Goal: Task Accomplishment & Management: Complete application form

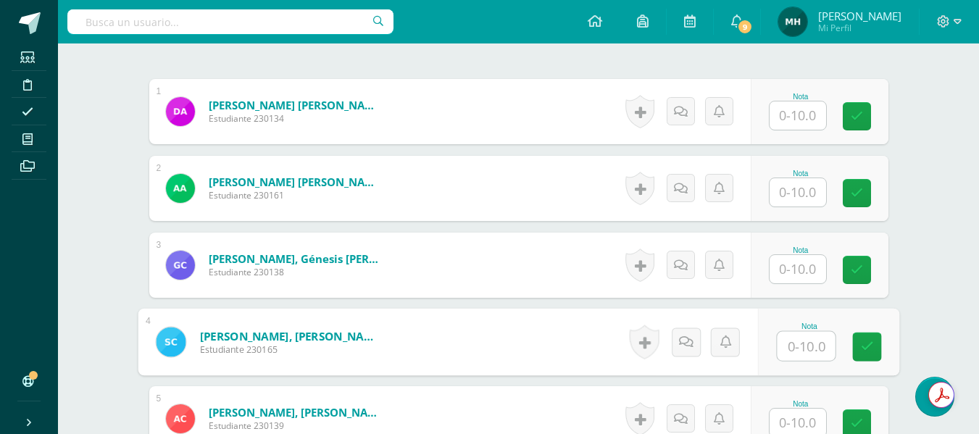
scroll to position [452, 0]
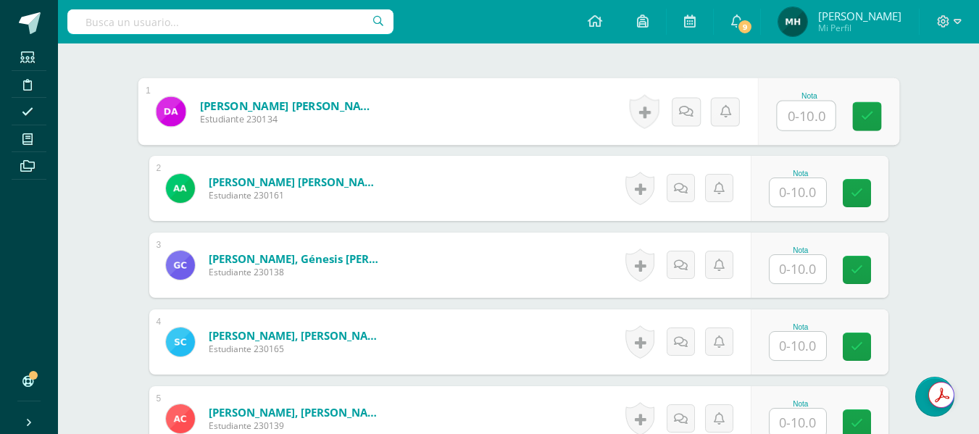
click at [794, 122] on input "text" at bounding box center [805, 115] width 58 height 29
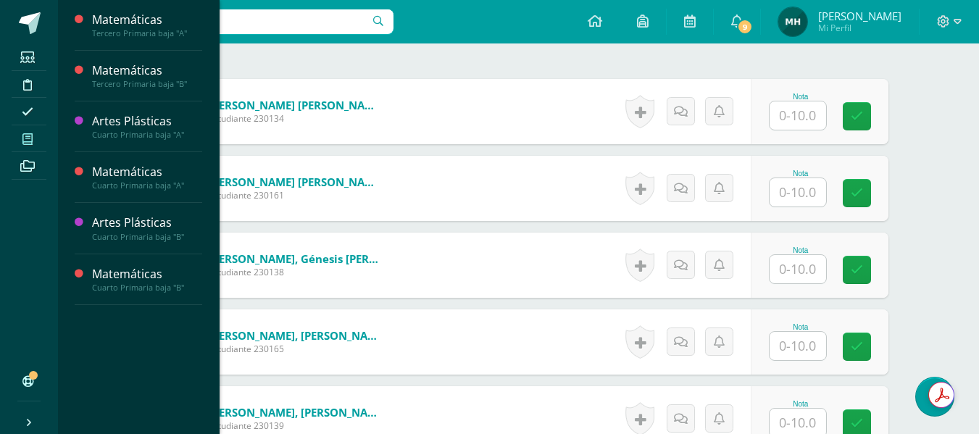
click at [32, 129] on span at bounding box center [28, 139] width 33 height 20
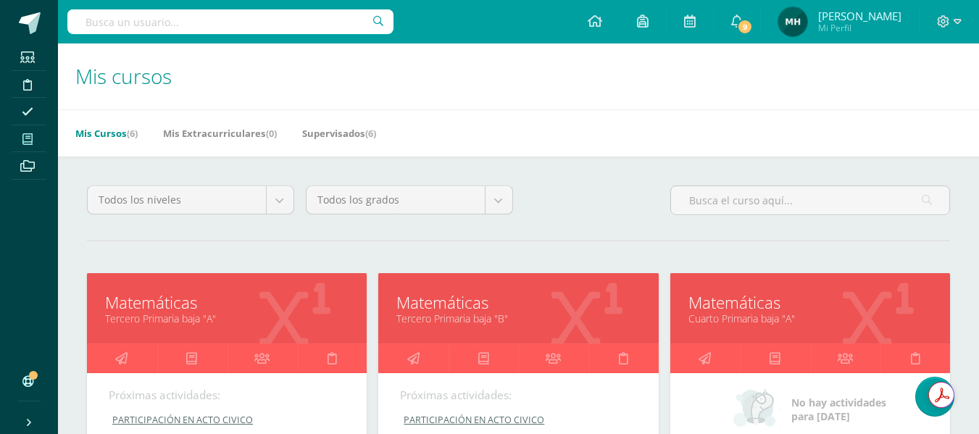
scroll to position [380, 0]
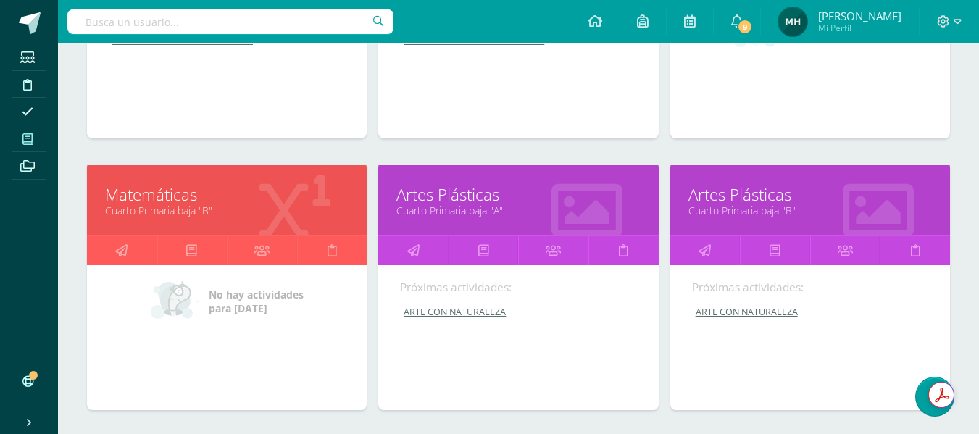
click at [440, 190] on link "Artes Plásticas" at bounding box center [517, 194] width 243 height 22
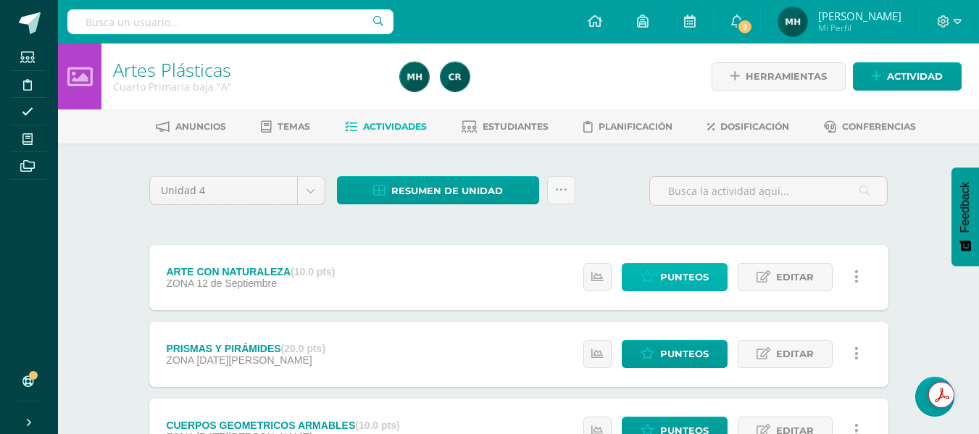
click at [695, 267] on span "Punteos" at bounding box center [684, 277] width 49 height 27
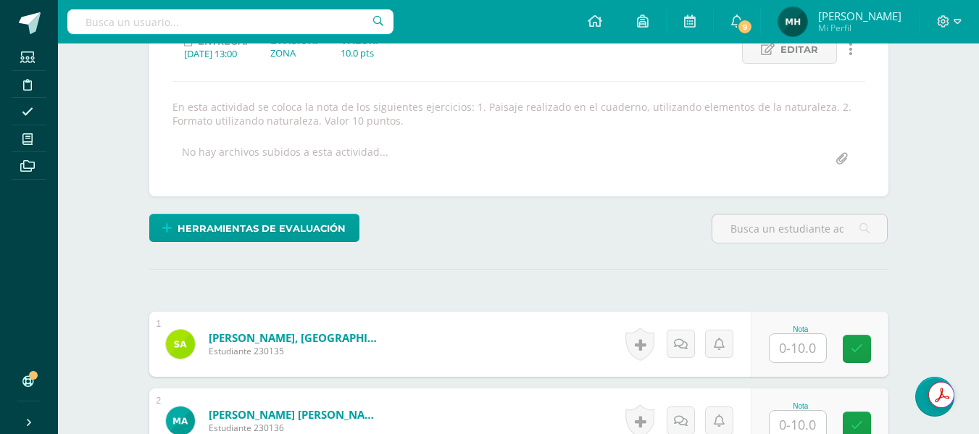
scroll to position [220, 0]
click at [790, 345] on input "text" at bounding box center [797, 347] width 56 height 28
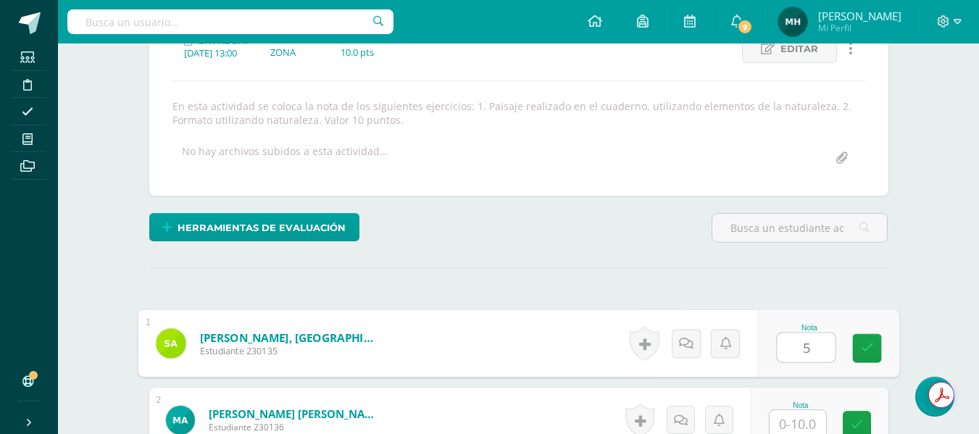
type input "5"
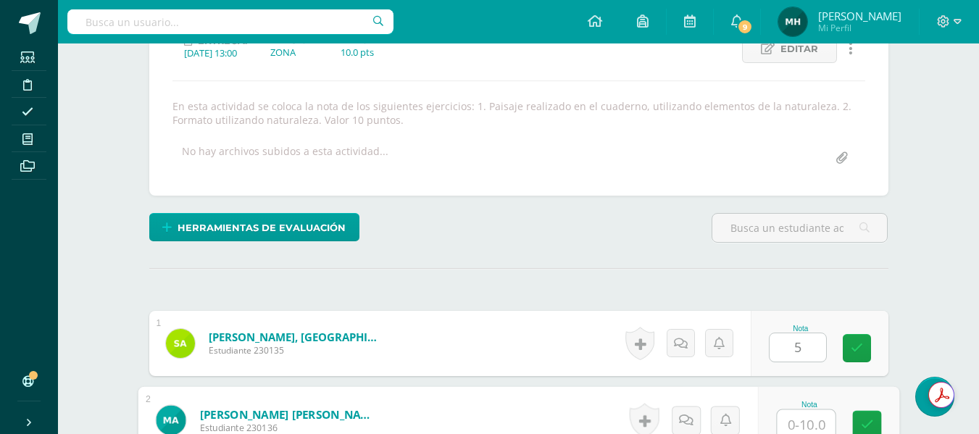
scroll to position [225, 0]
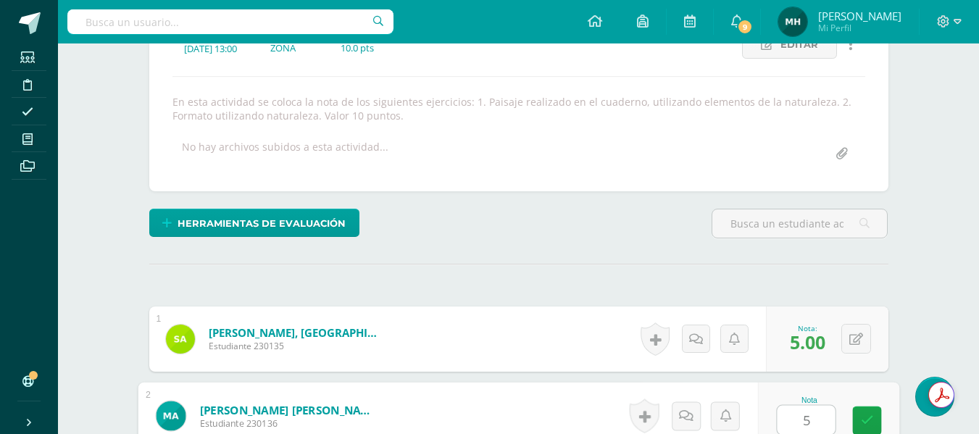
type input "5"
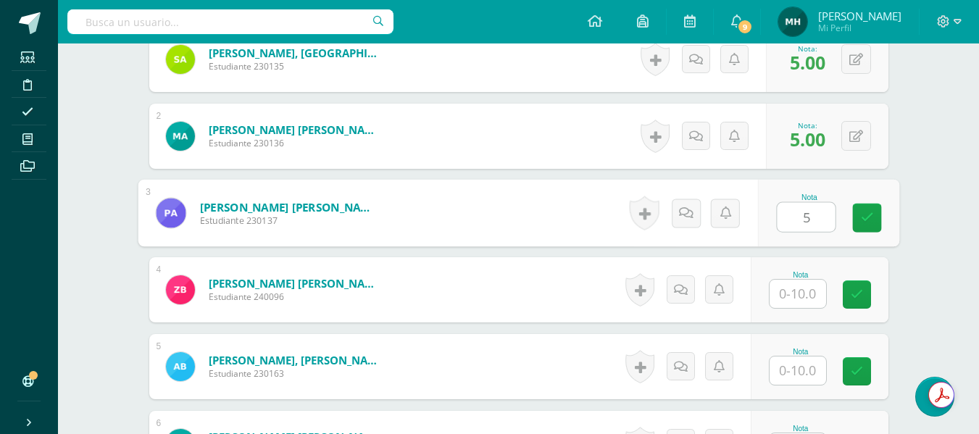
type input "5"
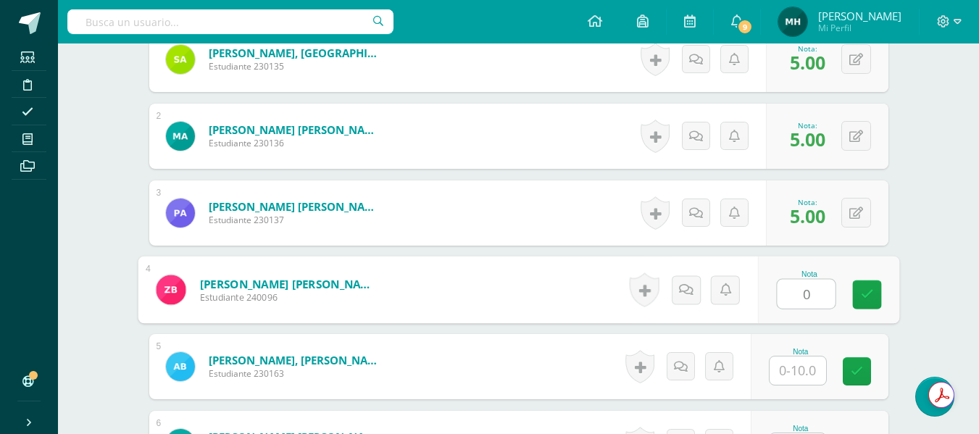
type input "0"
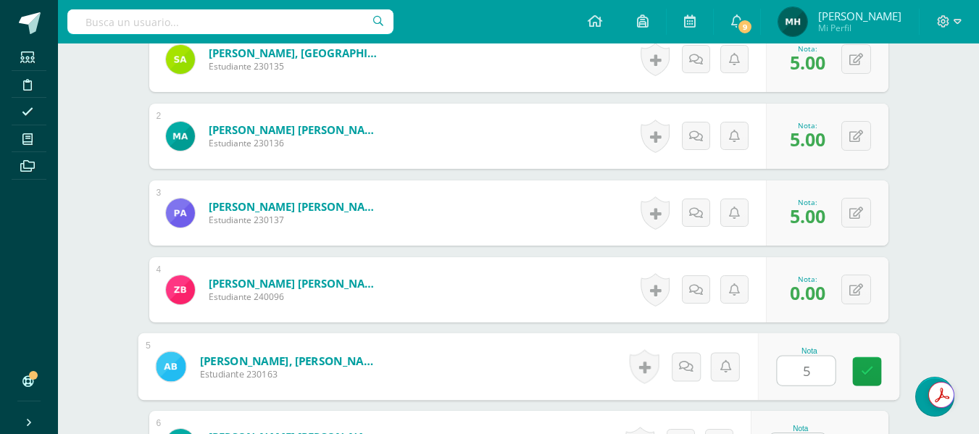
type input "5"
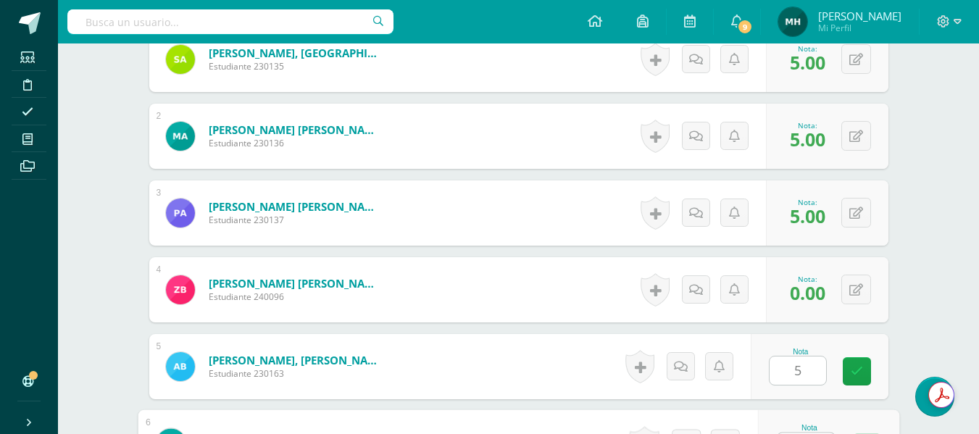
scroll to position [532, 0]
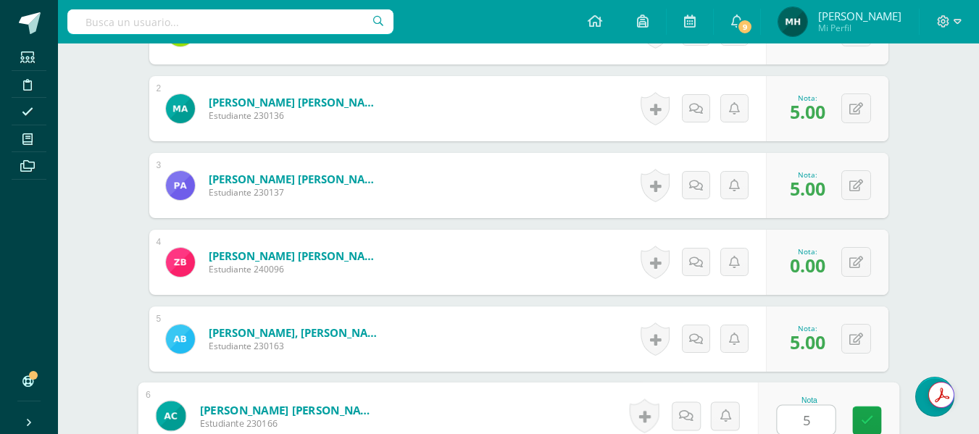
type input "5"
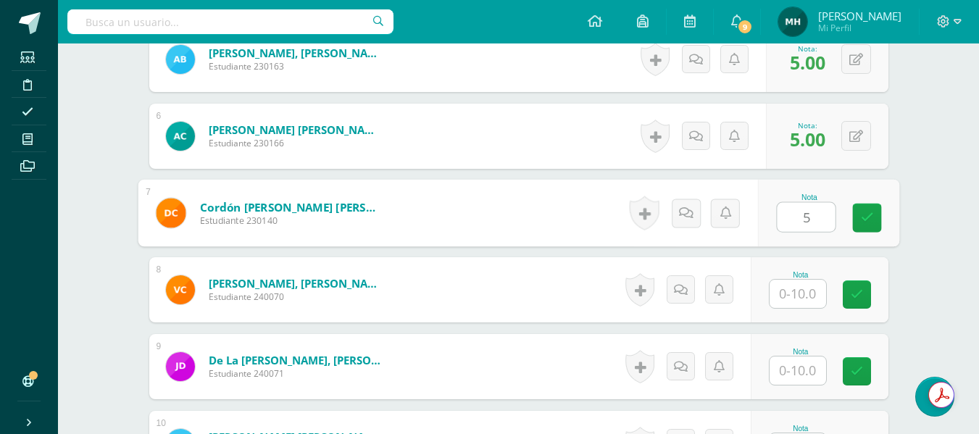
type input "5"
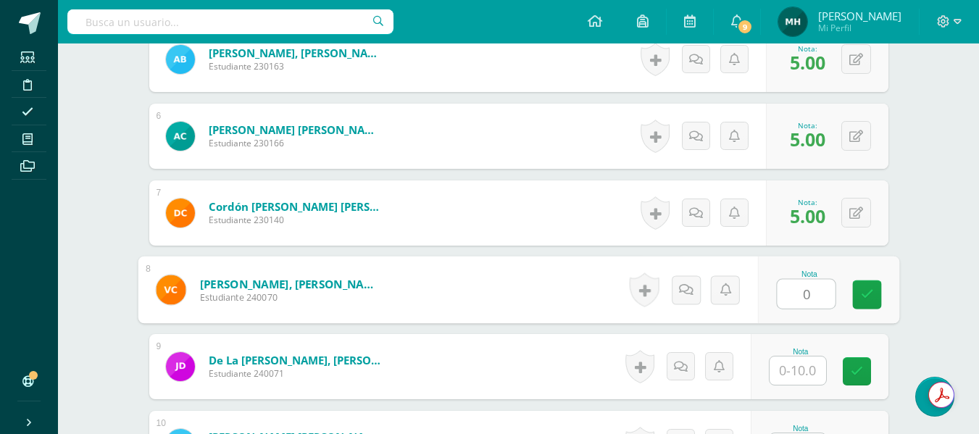
type input "0"
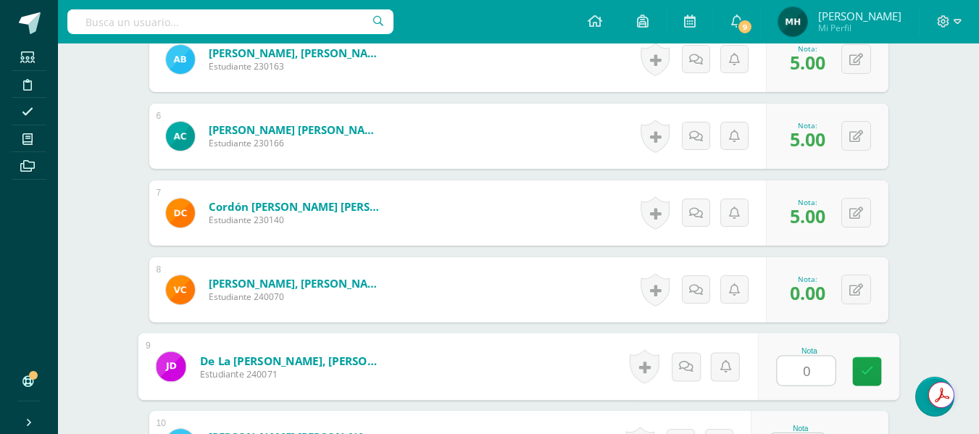
type input "0"
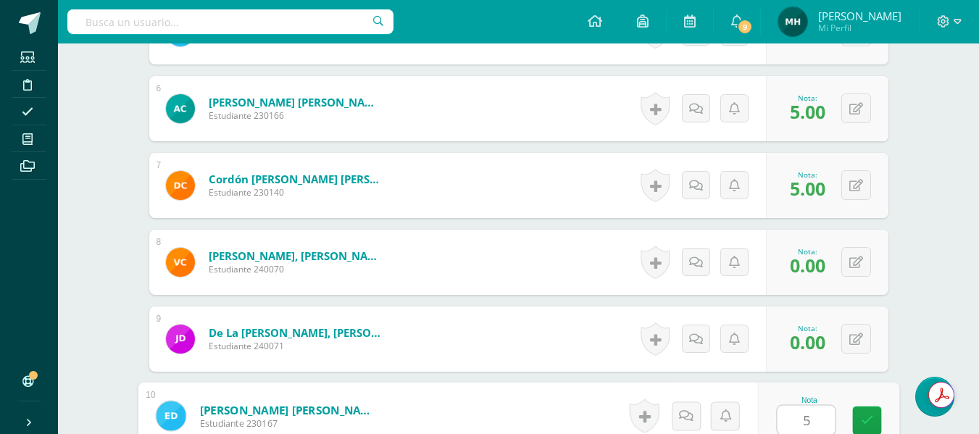
type input "5"
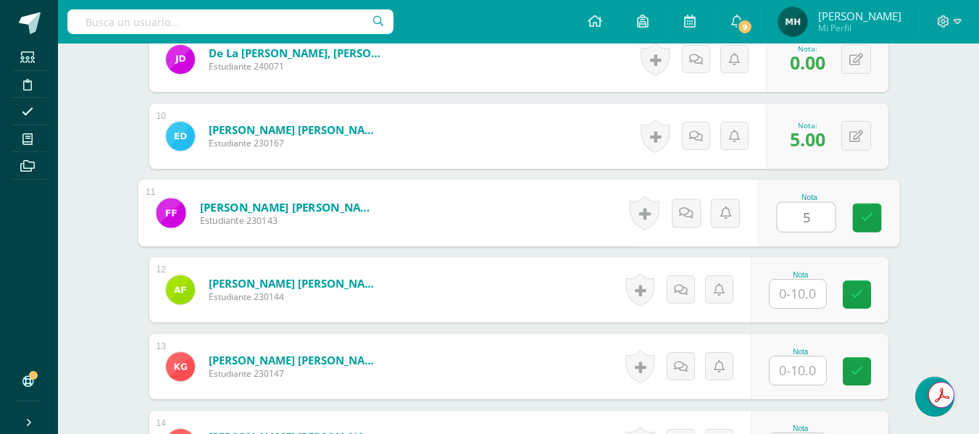
type input "5"
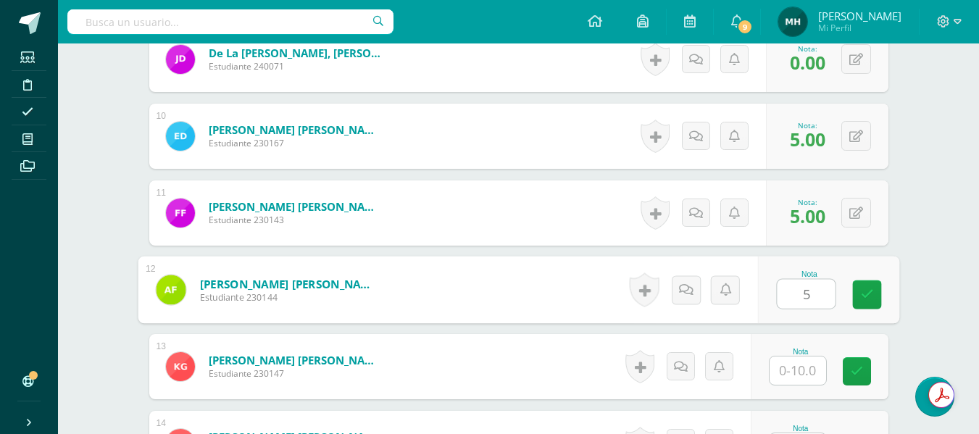
type input "5"
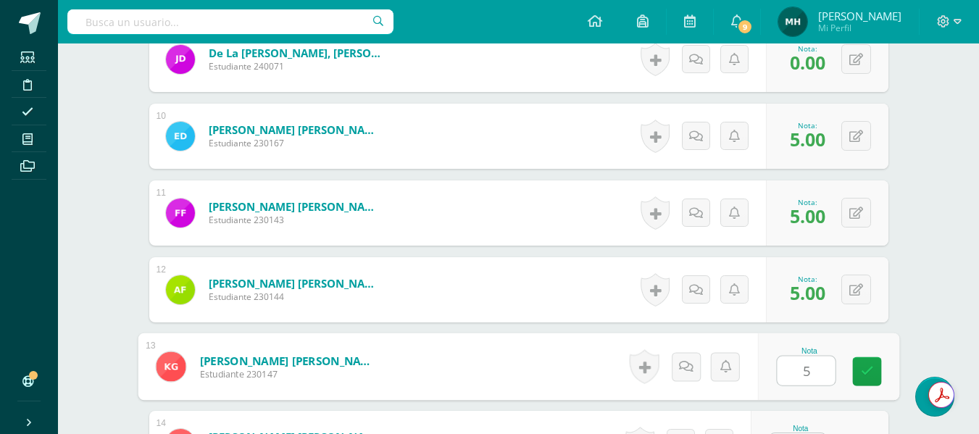
type input "5"
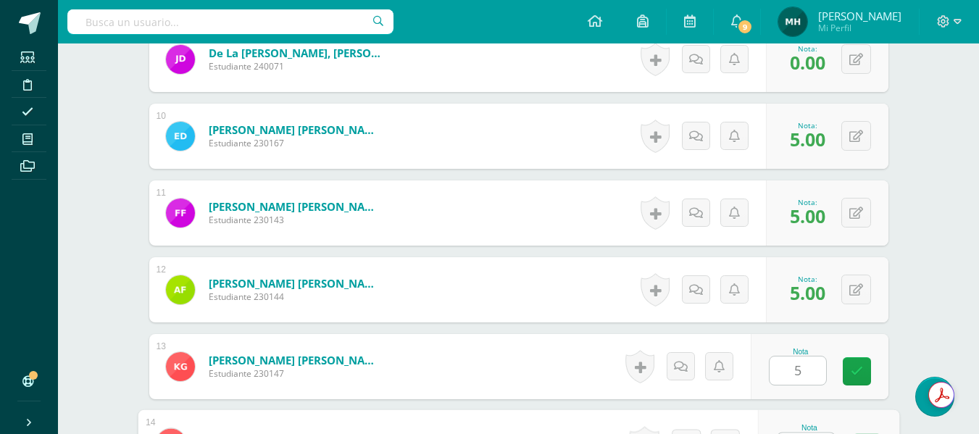
scroll to position [1146, 0]
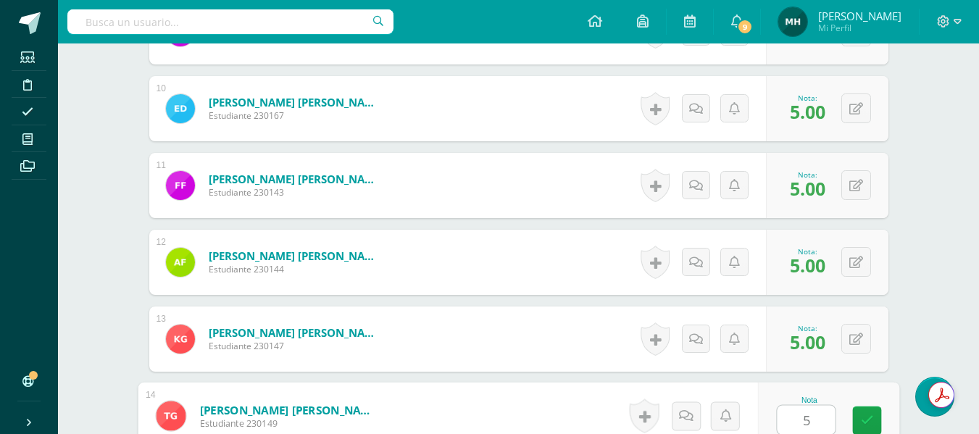
type input "5"
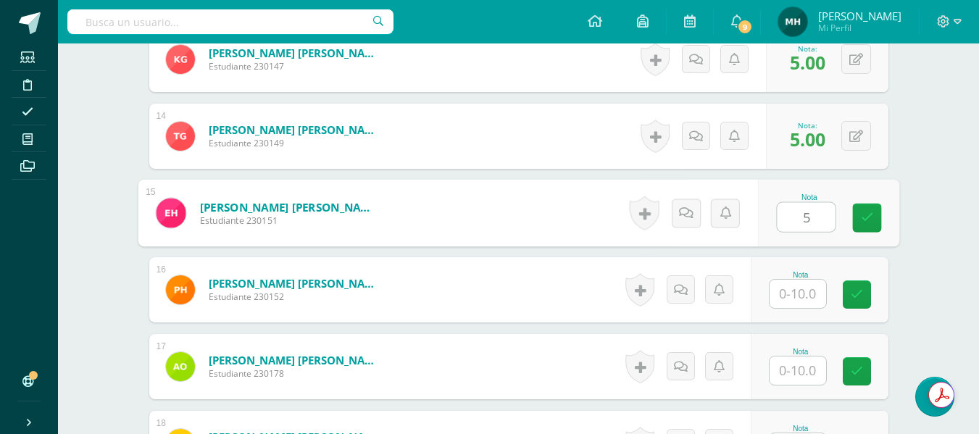
type input "5"
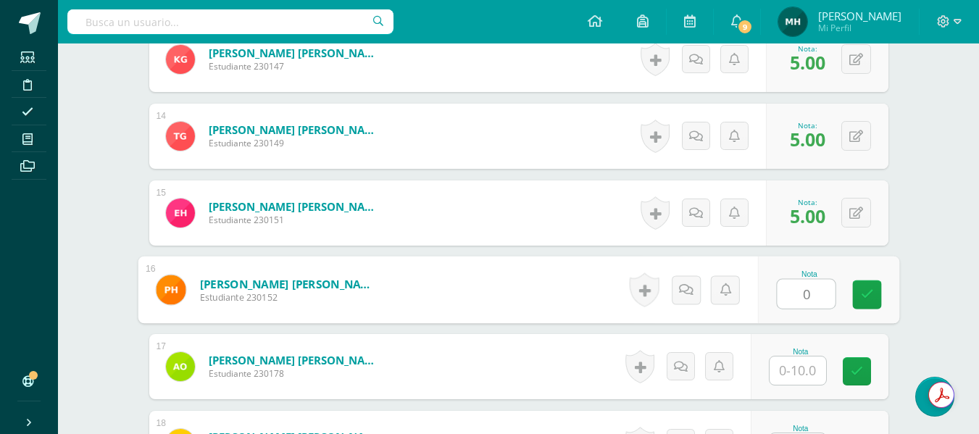
type input "0"
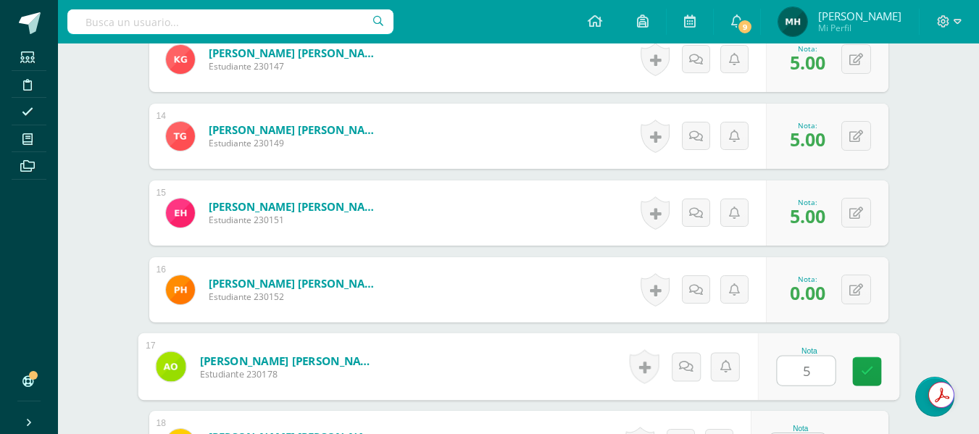
type input "5"
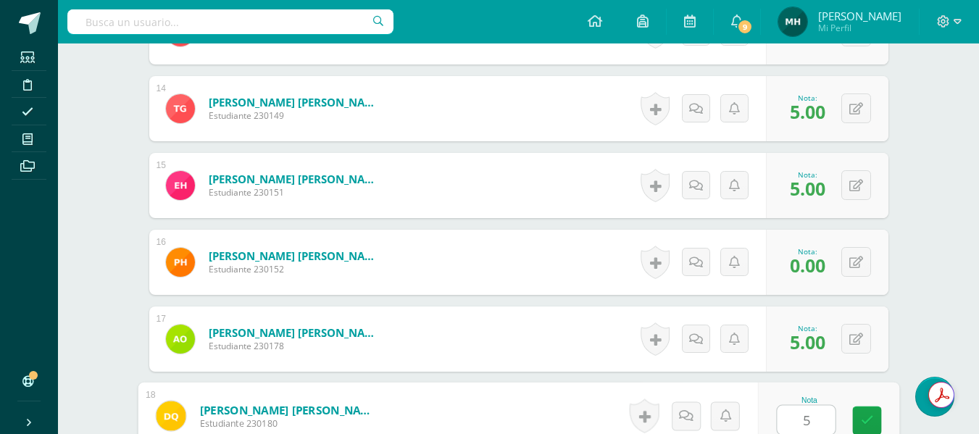
type input "5"
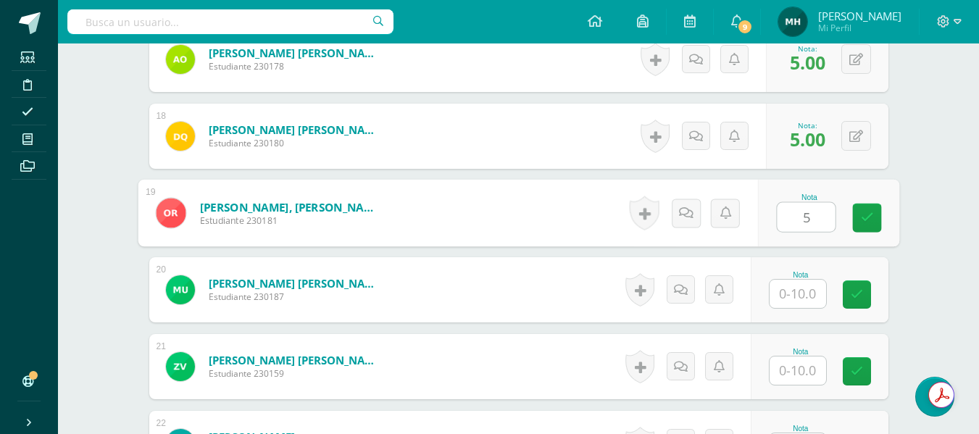
type input "5"
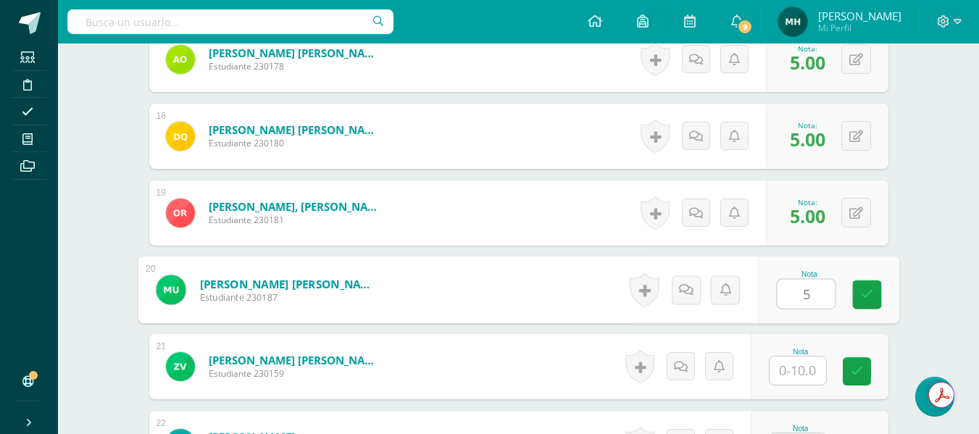
type input "5"
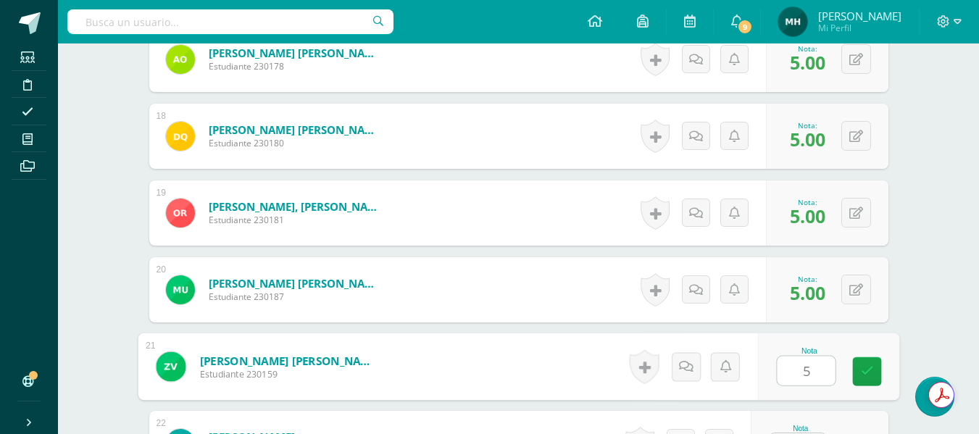
type input "5"
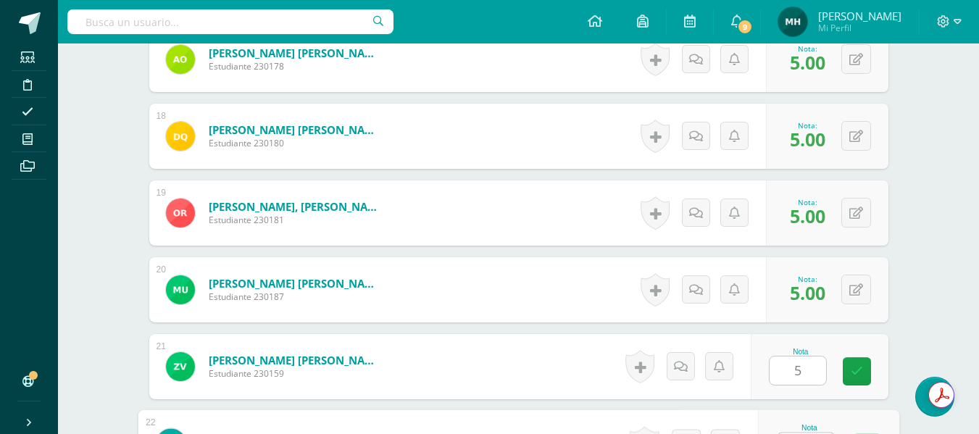
scroll to position [1760, 0]
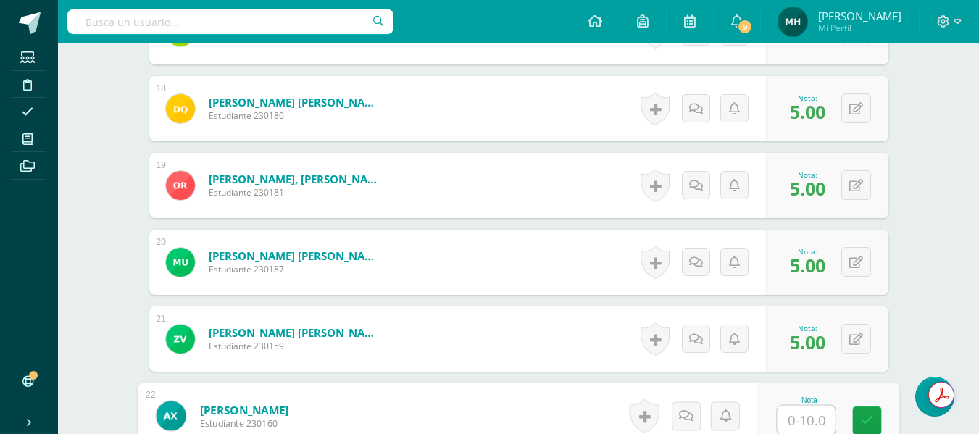
type input "0"
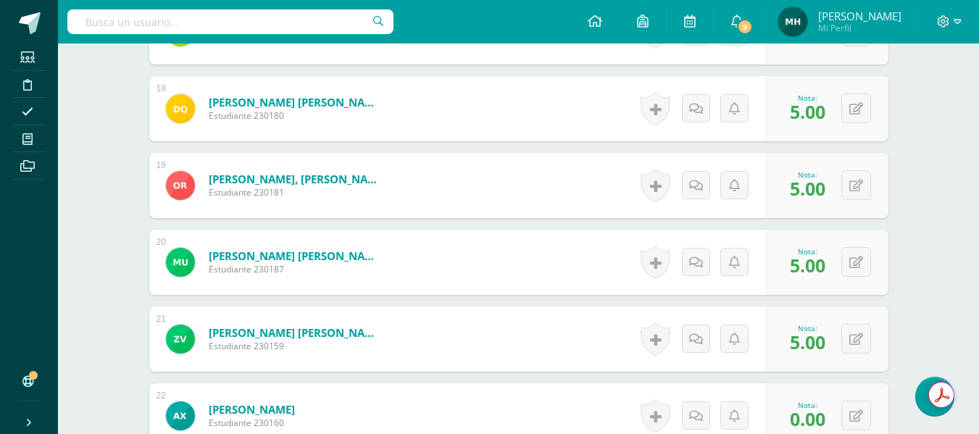
scroll to position [1811, 0]
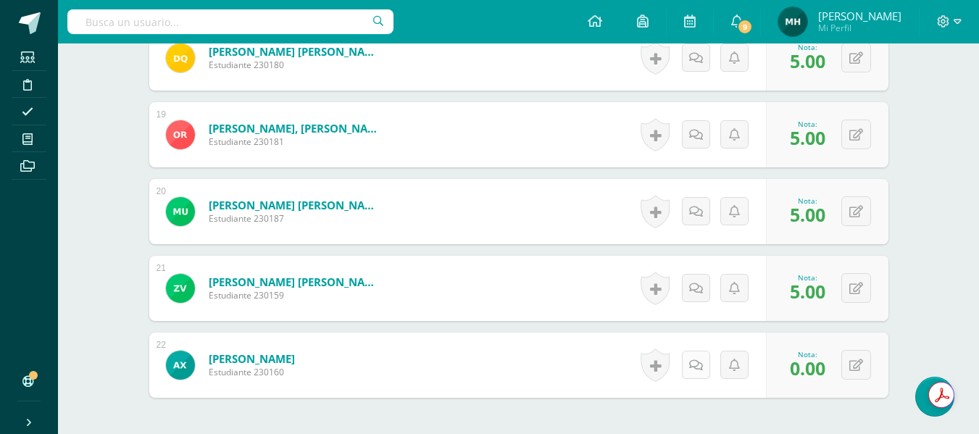
click at [694, 356] on link at bounding box center [696, 365] width 28 height 28
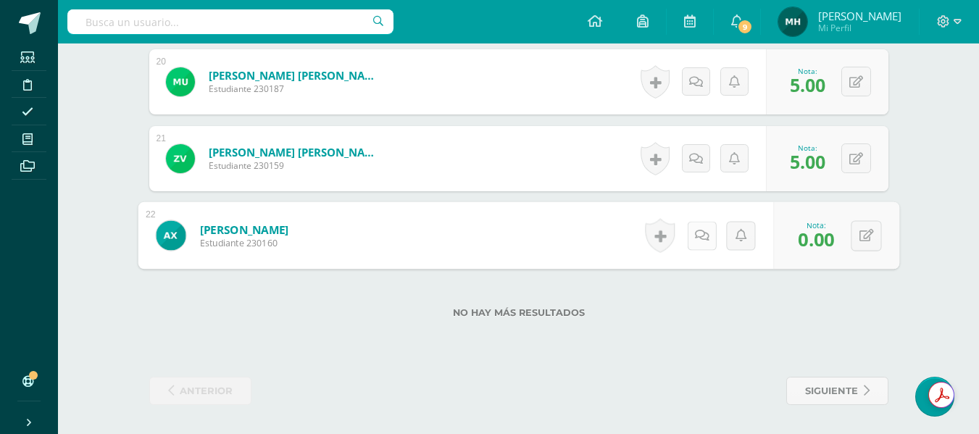
click at [692, 236] on link at bounding box center [701, 235] width 29 height 29
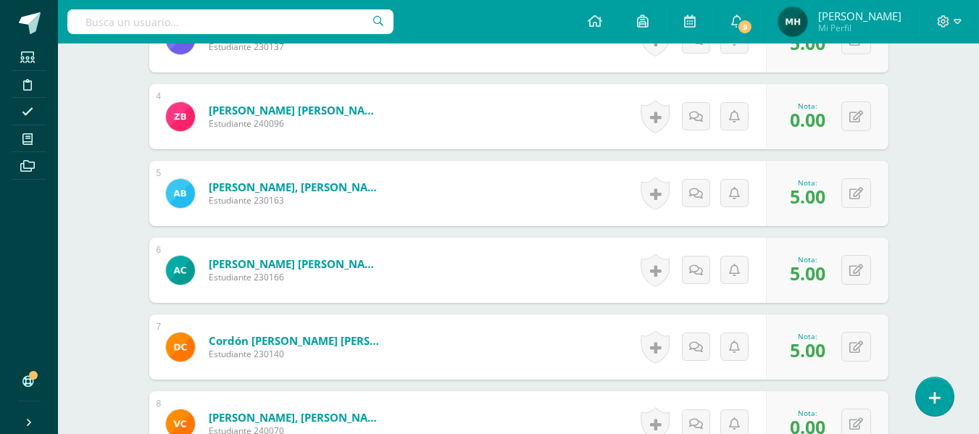
scroll to position [0, 0]
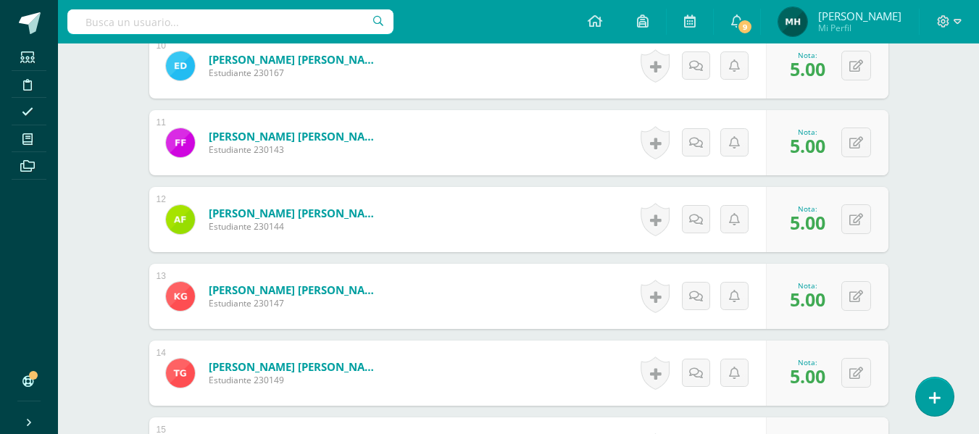
scroll to position [1217, 0]
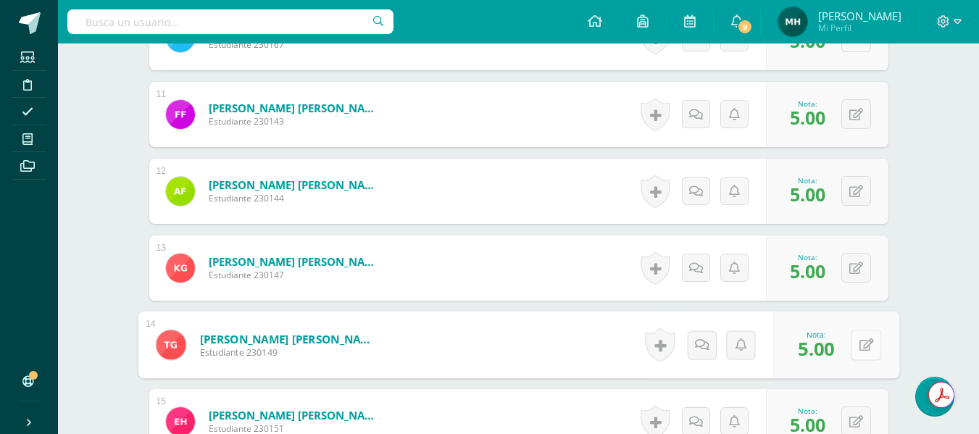
click at [858, 346] on icon at bounding box center [865, 344] width 14 height 12
type input "10"
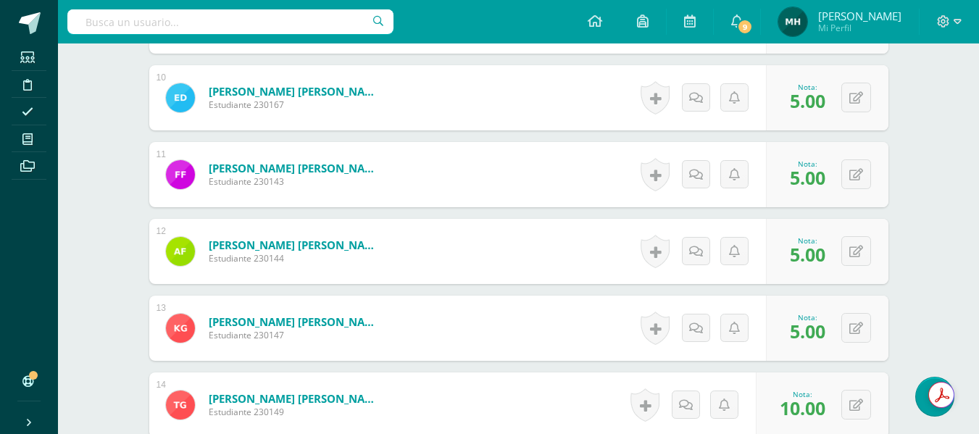
scroll to position [1130, 0]
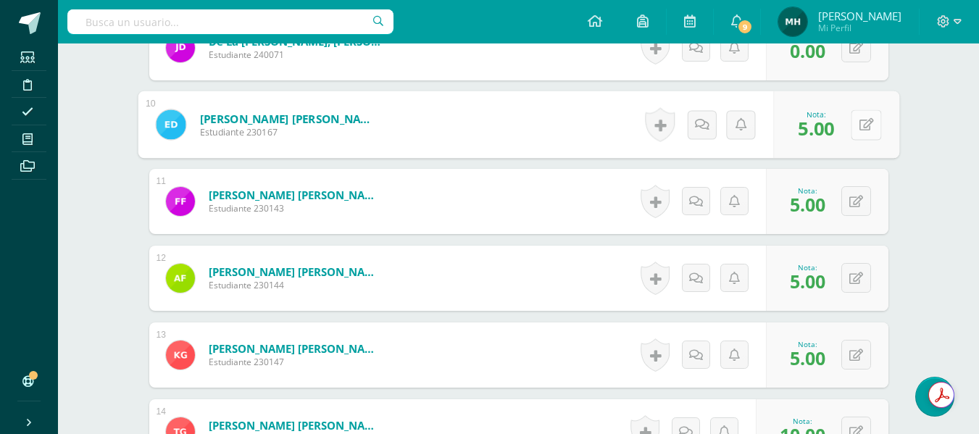
click at [852, 138] on button at bounding box center [865, 124] width 30 height 30
type input "10"
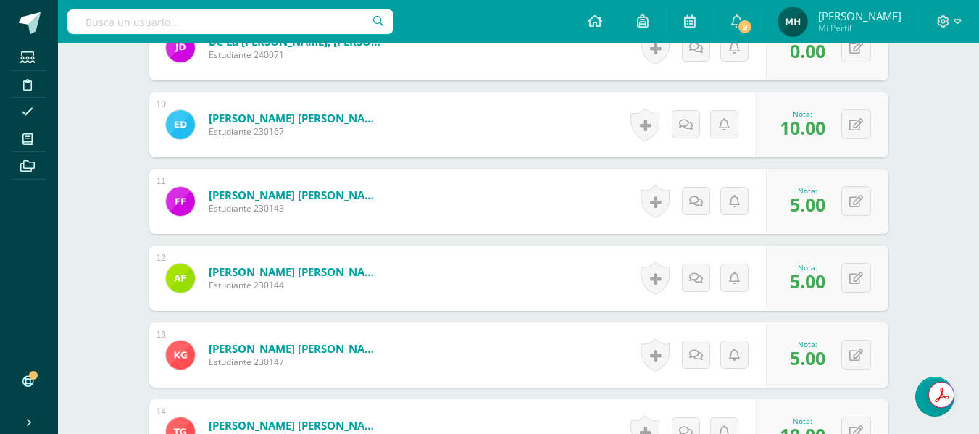
click at [941, 148] on div "Artes Plásticas Cuarto Primaria baja "A" Herramientas Detalle de asistencias Ac…" at bounding box center [518, 79] width 921 height 2331
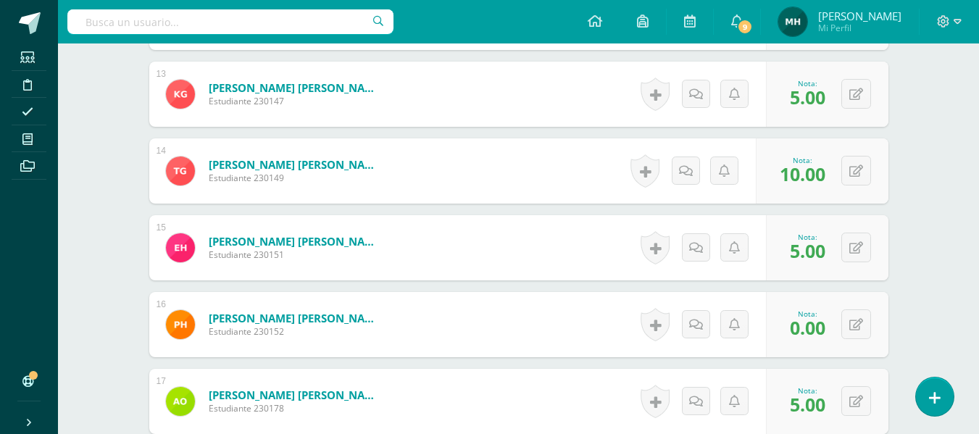
scroll to position [1362, 0]
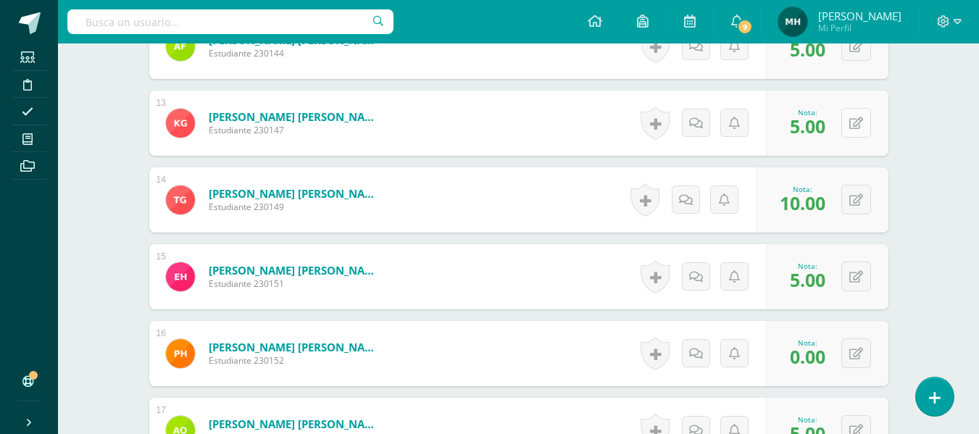
click at [862, 123] on button at bounding box center [856, 123] width 30 height 30
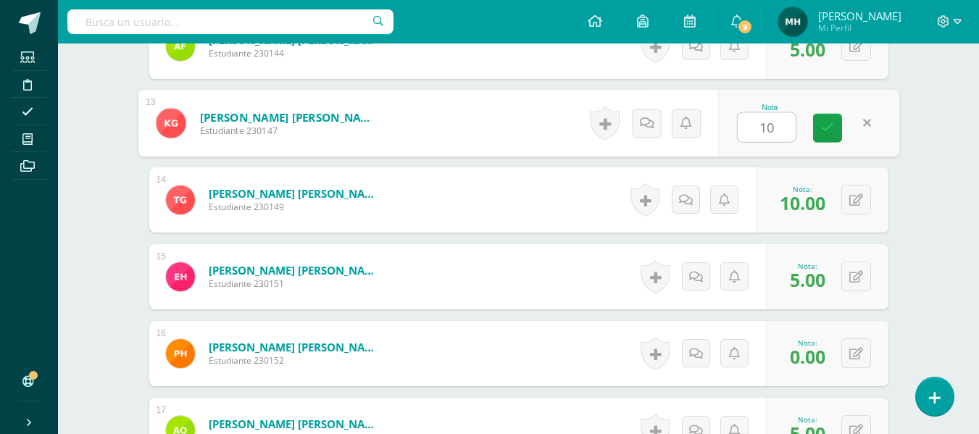
type input "10"
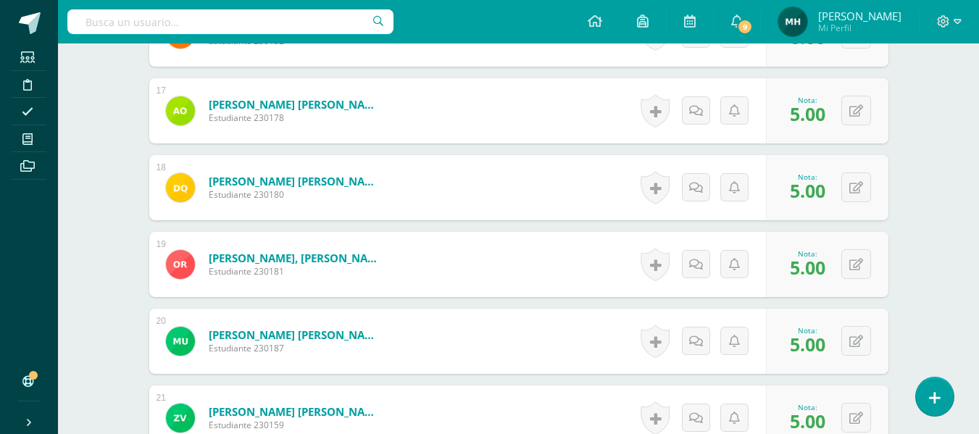
scroll to position [1680, 0]
click at [850, 273] on button at bounding box center [856, 265] width 30 height 30
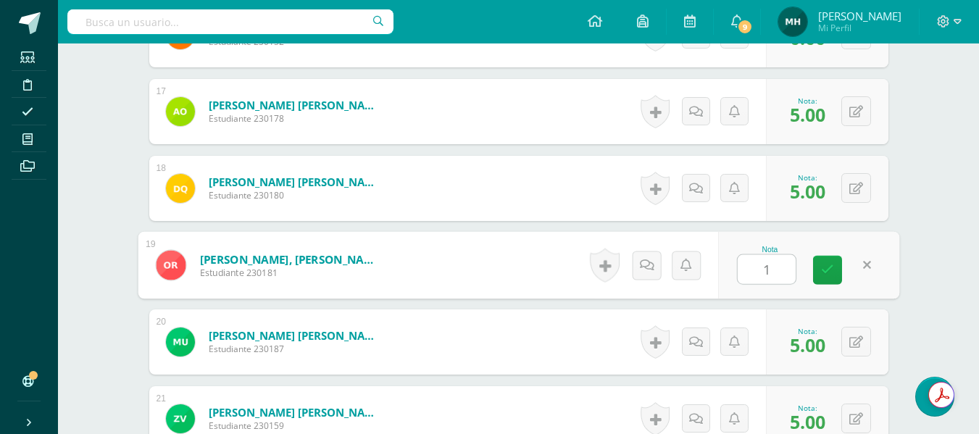
type input "10"
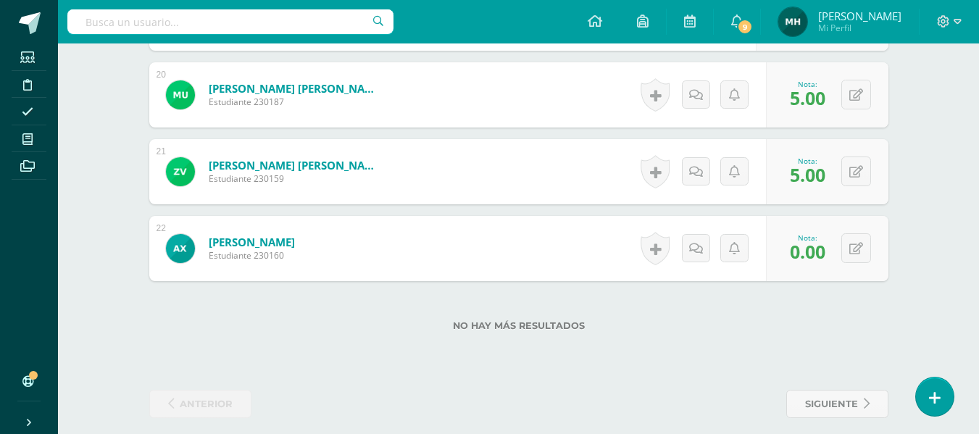
scroll to position [1940, 0]
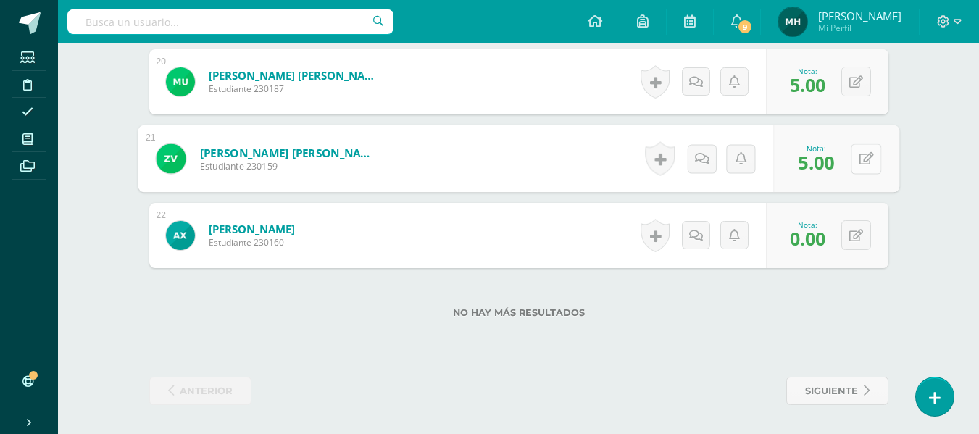
click at [864, 159] on button at bounding box center [865, 158] width 30 height 30
type input "10"
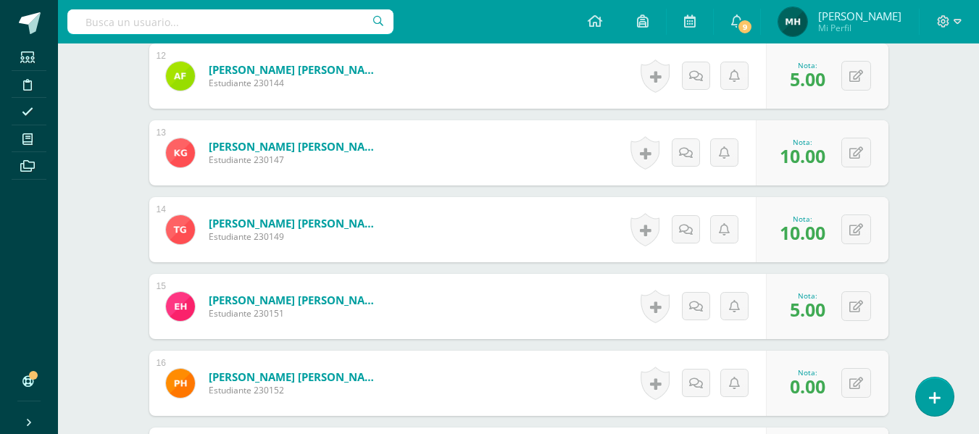
scroll to position [1361, 0]
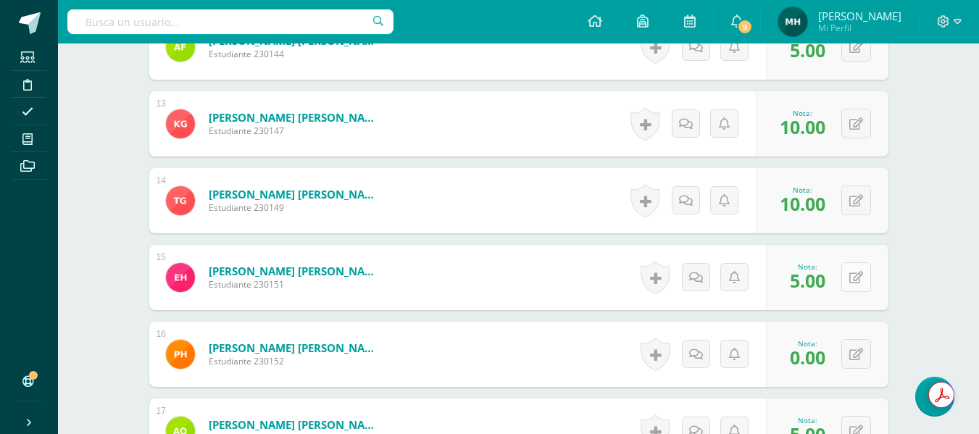
click at [862, 282] on button at bounding box center [856, 277] width 30 height 30
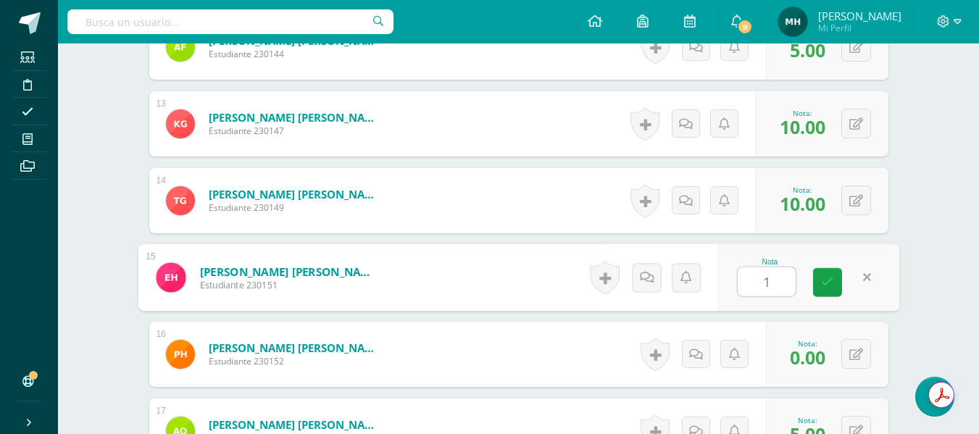
type input "10"
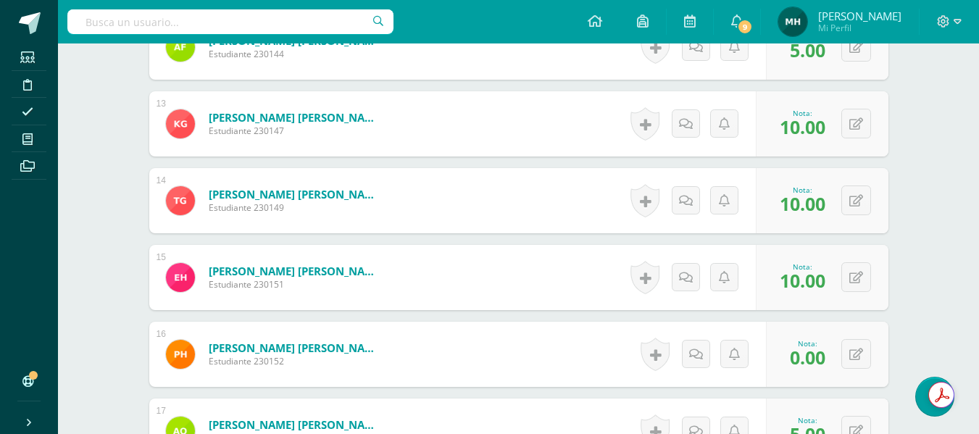
drag, startPoint x: 862, startPoint y: 282, endPoint x: 918, endPoint y: 243, distance: 69.1
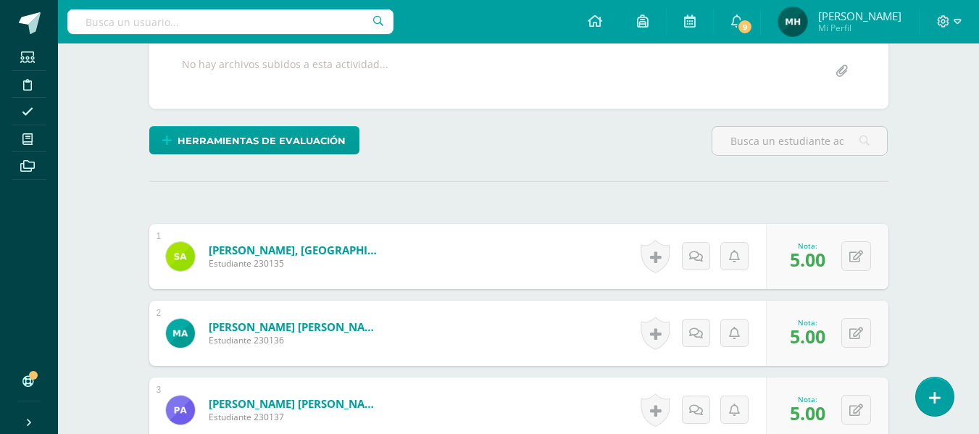
scroll to position [318, 0]
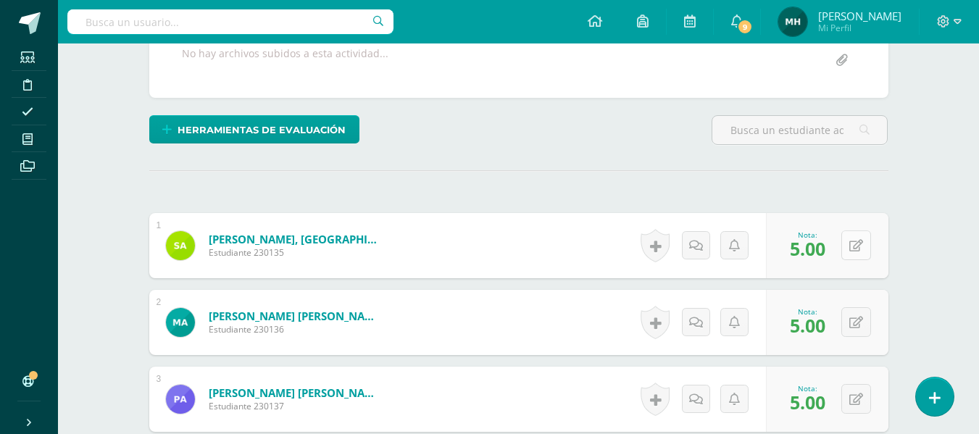
click at [866, 243] on button at bounding box center [856, 245] width 30 height 30
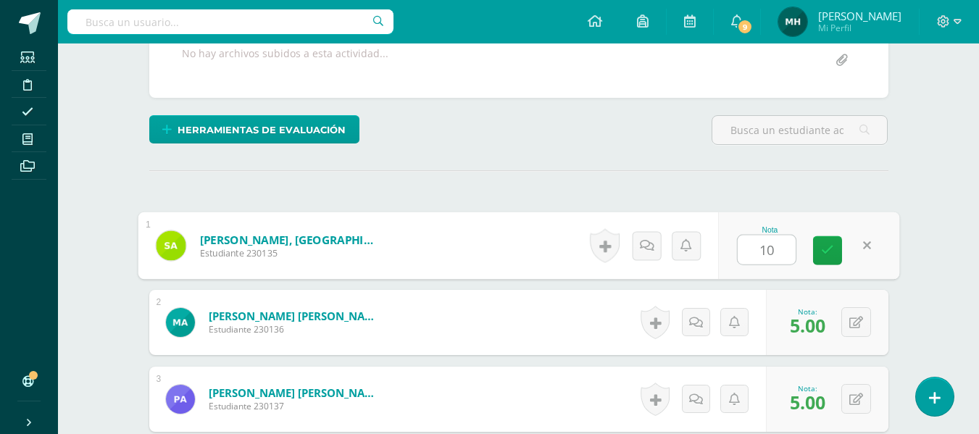
type input "10"
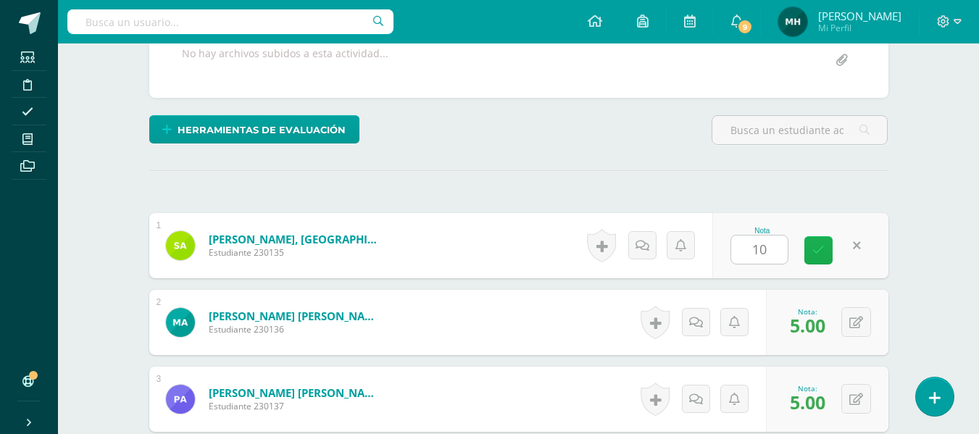
click at [809, 251] on link at bounding box center [818, 250] width 28 height 28
click at [816, 250] on icon at bounding box center [818, 250] width 12 height 12
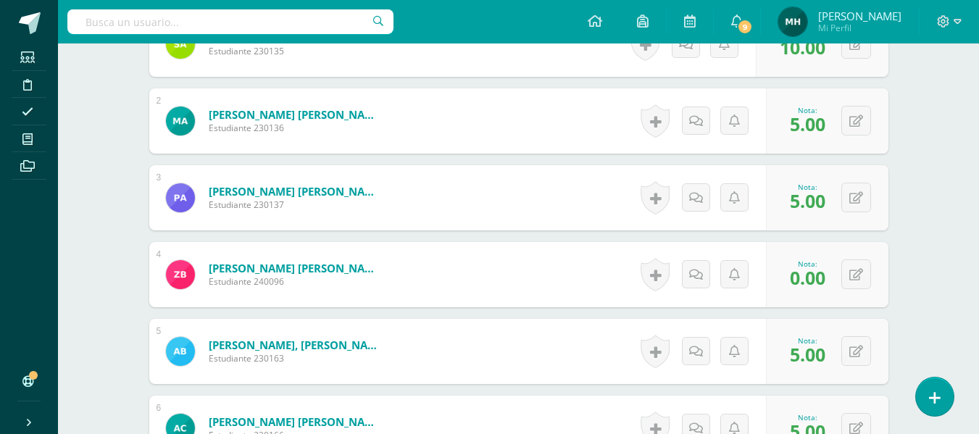
scroll to position [521, 0]
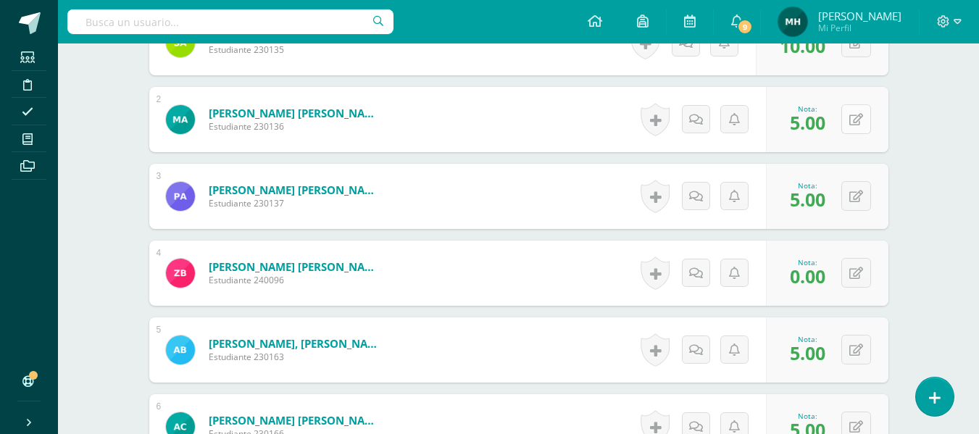
click at [861, 111] on button at bounding box center [856, 119] width 30 height 30
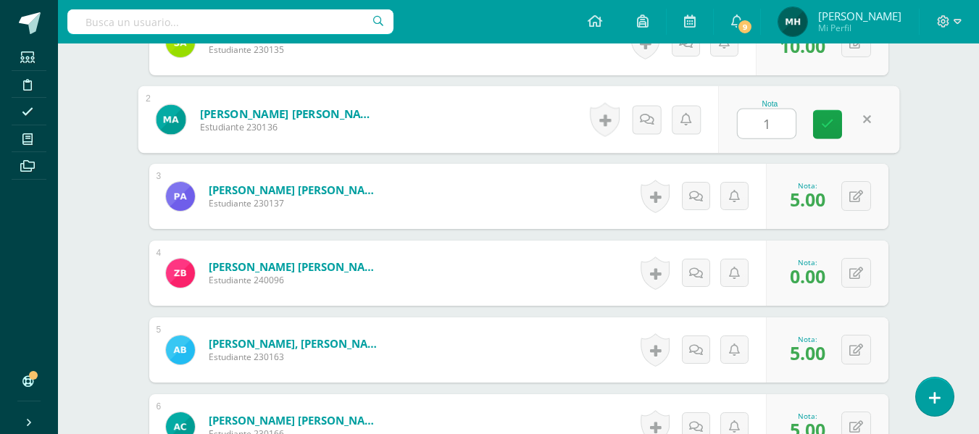
type input "10"
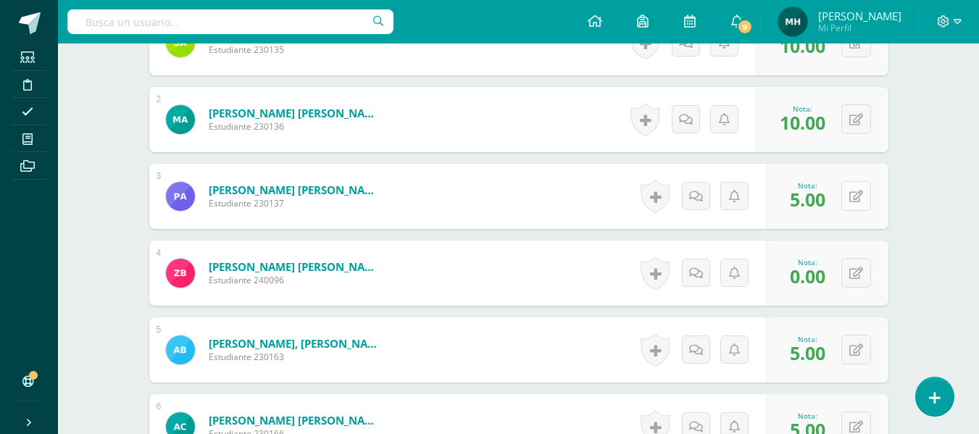
click at [860, 205] on button at bounding box center [856, 196] width 30 height 30
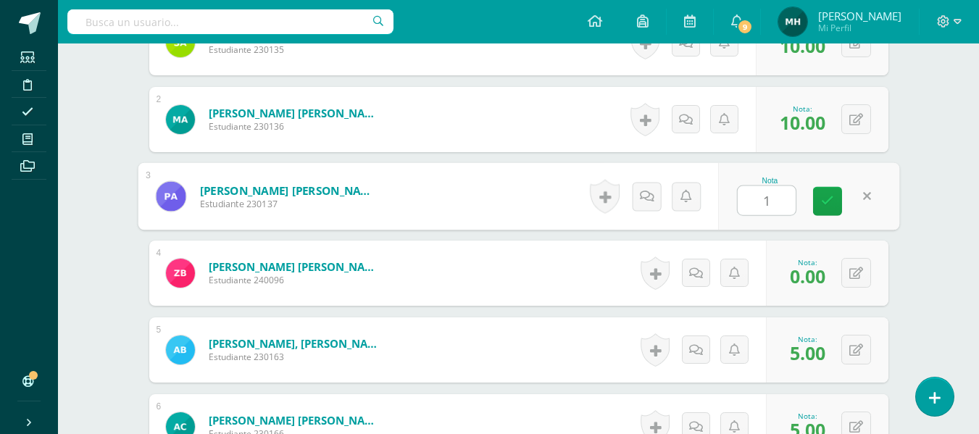
type input "10"
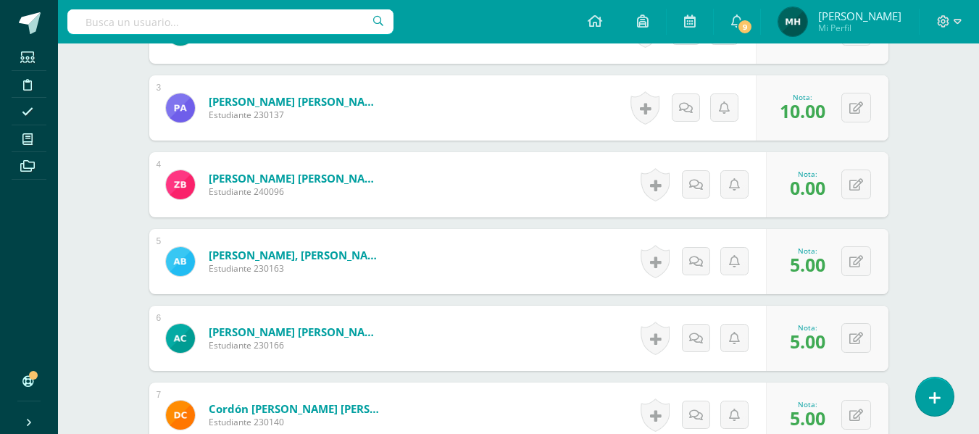
scroll to position [637, 0]
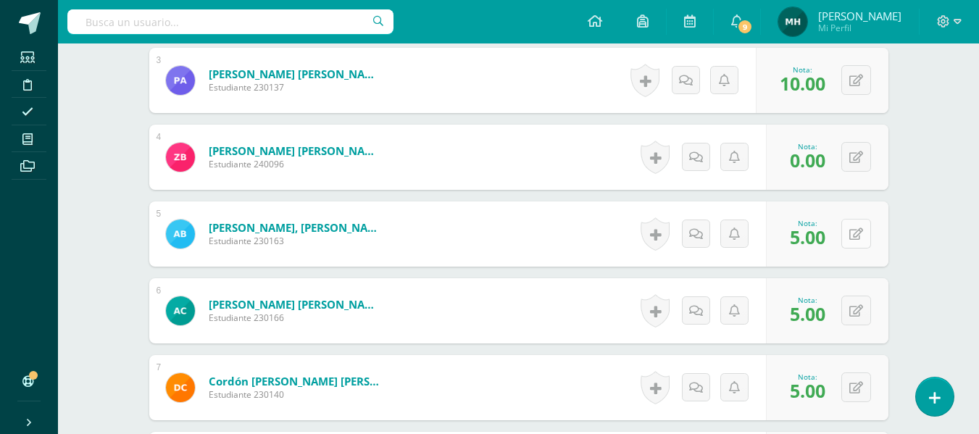
click at [860, 235] on icon at bounding box center [856, 234] width 14 height 12
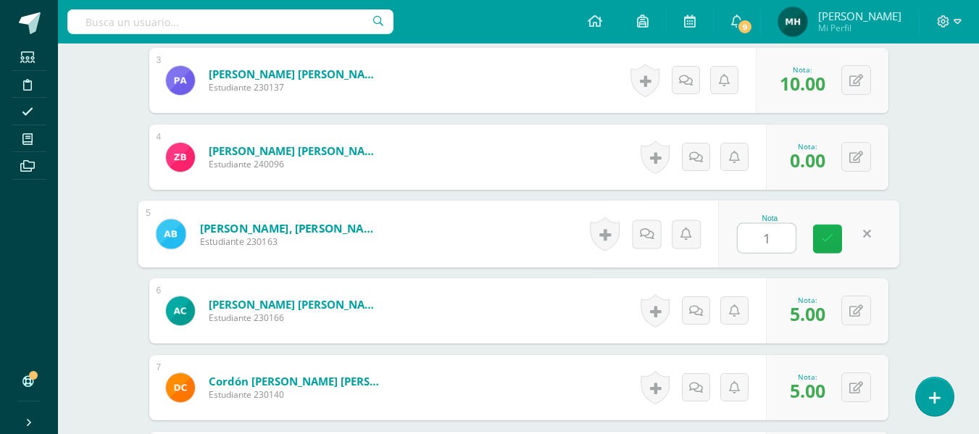
type input "10"
click at [823, 240] on icon at bounding box center [827, 238] width 13 height 12
click at [818, 239] on link at bounding box center [827, 239] width 29 height 29
click at [824, 239] on icon at bounding box center [827, 238] width 13 height 12
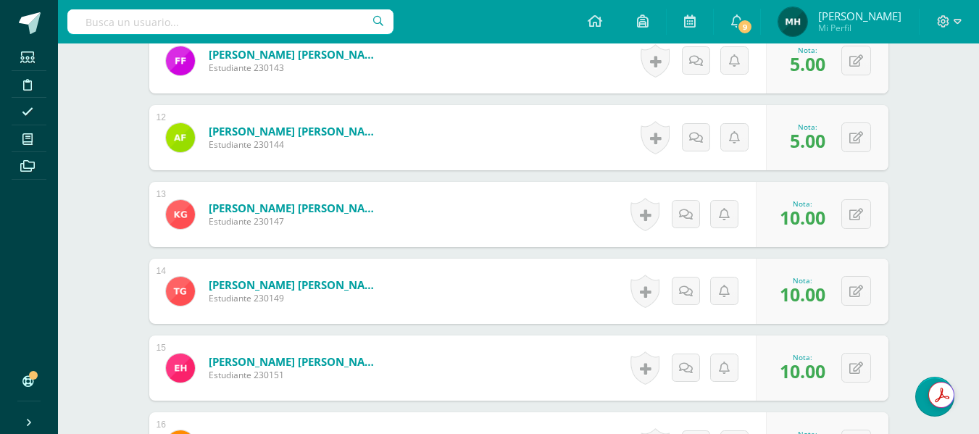
scroll to position [1274, 0]
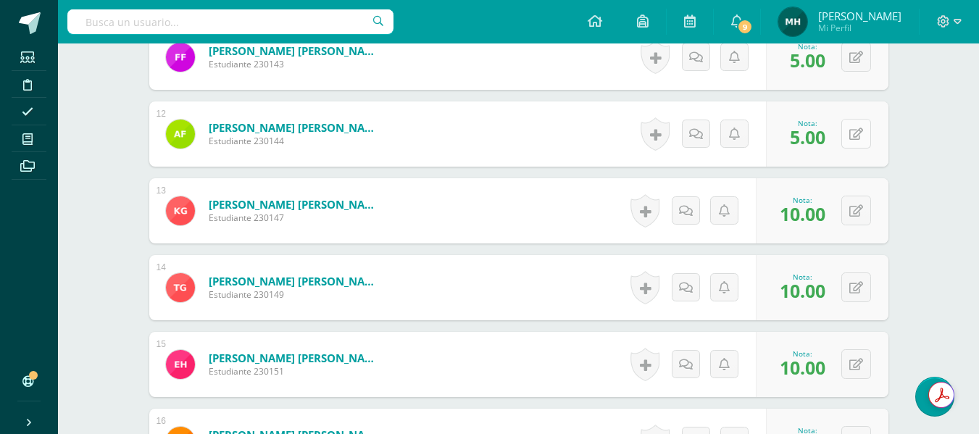
click at [860, 127] on button at bounding box center [856, 134] width 30 height 30
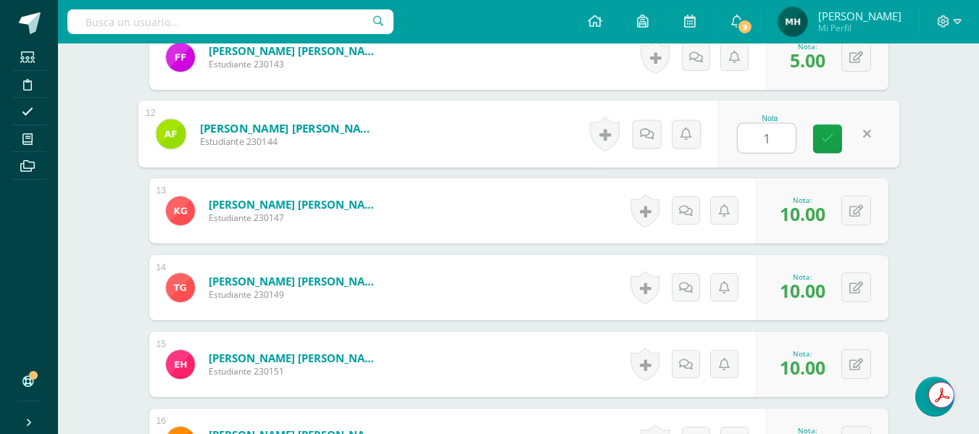
type input "10"
click at [833, 135] on link at bounding box center [827, 139] width 29 height 29
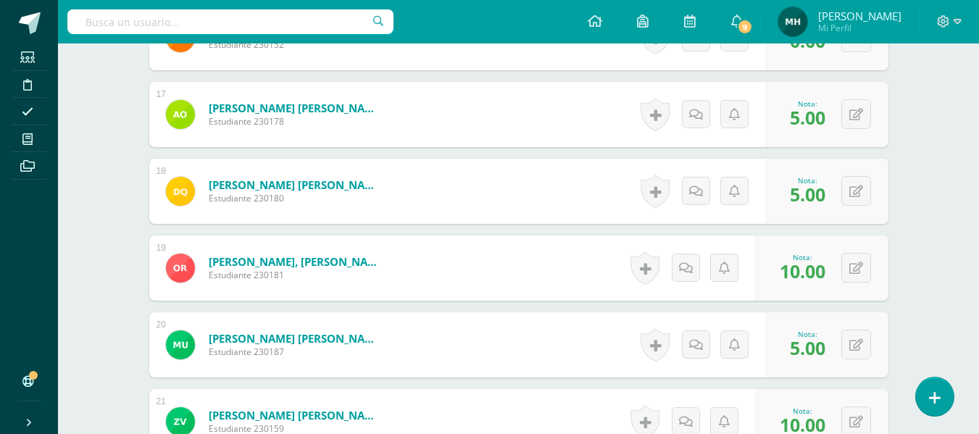
scroll to position [1680, 0]
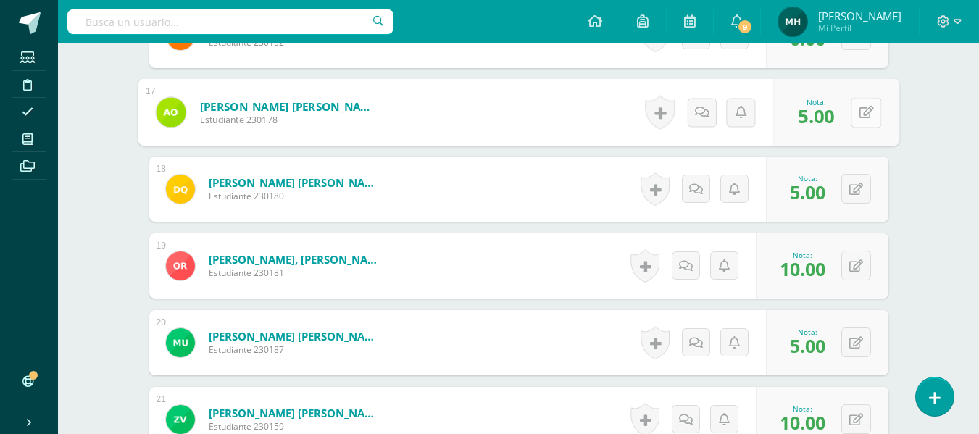
click at [855, 117] on button at bounding box center [865, 112] width 30 height 30
type input "10"
click at [824, 114] on icon at bounding box center [827, 117] width 13 height 12
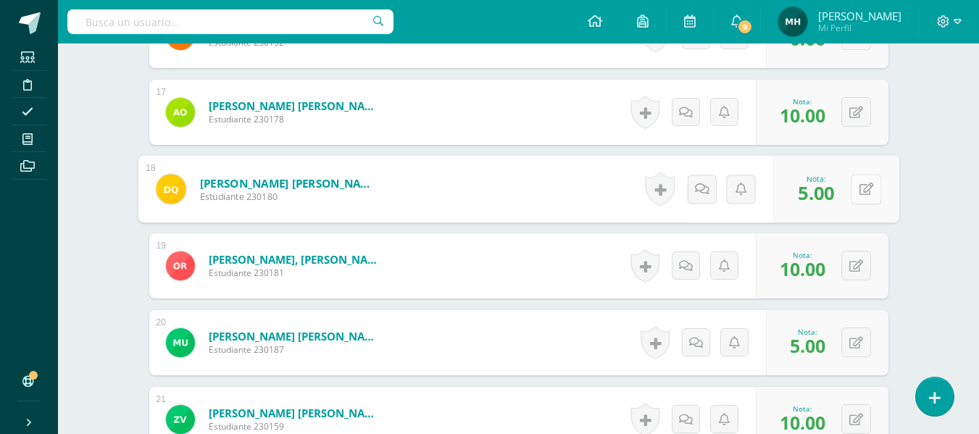
click at [862, 188] on button at bounding box center [865, 189] width 30 height 30
type input "10"
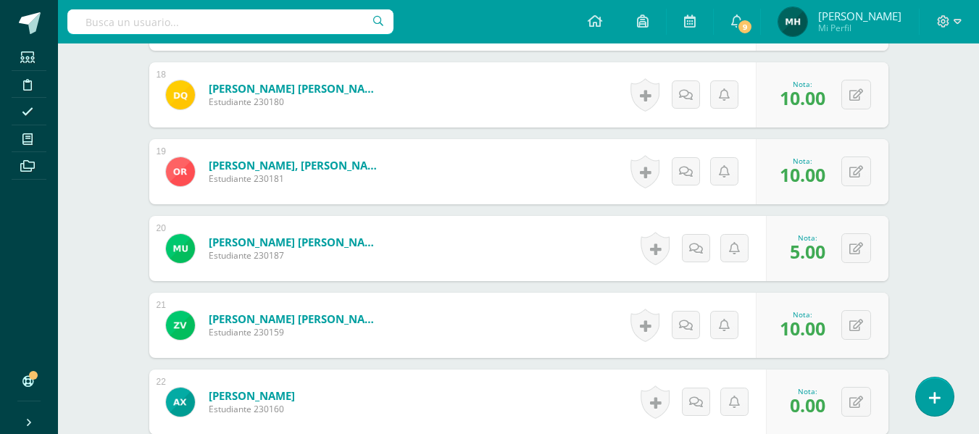
scroll to position [1795, 0]
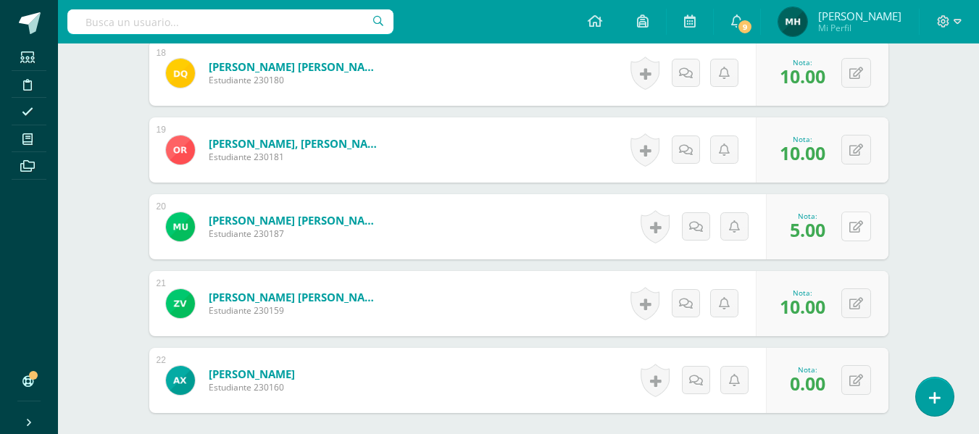
click at [858, 225] on icon at bounding box center [856, 227] width 14 height 12
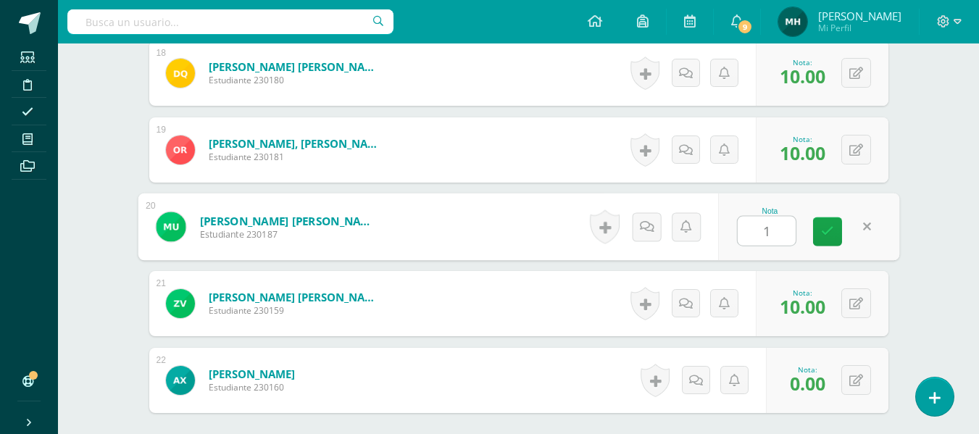
type input "10"
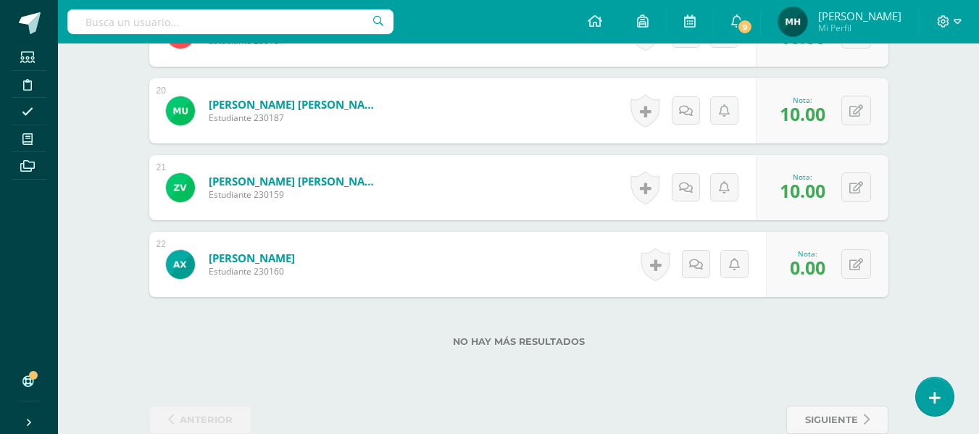
scroll to position [1882, 0]
